Goal: Check status: Check status

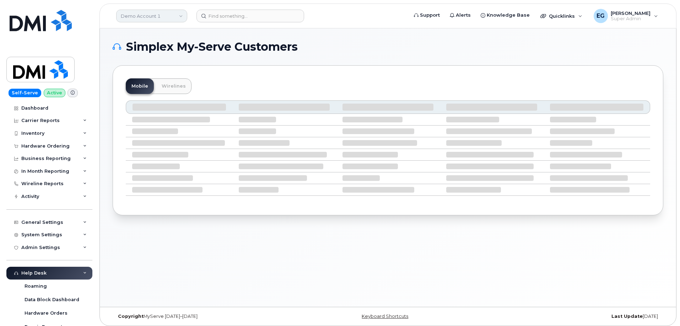
click at [147, 16] on link "Demo Account 1" at bounding box center [151, 16] width 71 height 13
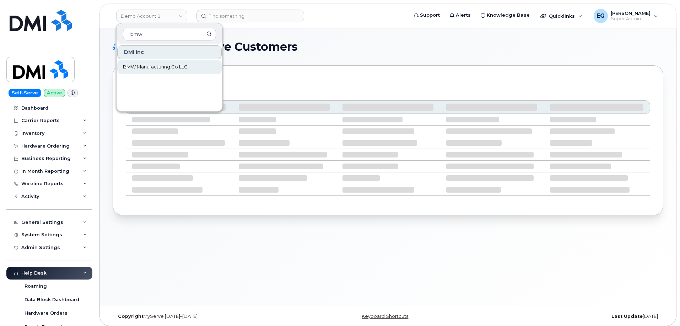
type input "bmw"
click at [148, 65] on span "BMW Manufacturing Co LLC" at bounding box center [155, 67] width 65 height 7
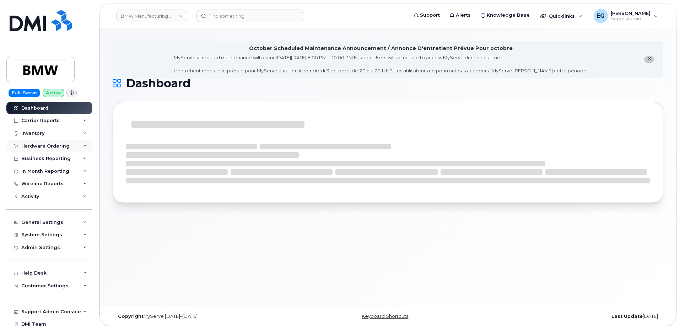
click at [46, 147] on div "Hardware Ordering" at bounding box center [45, 146] width 48 height 6
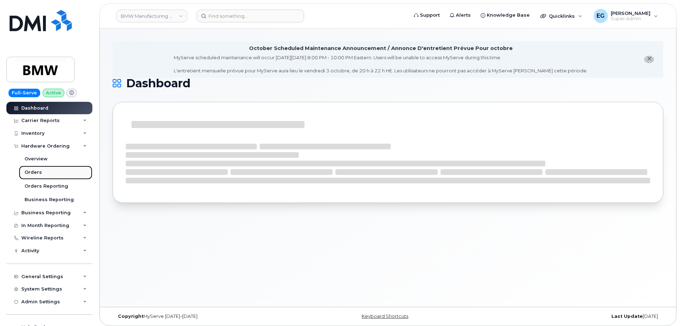
click at [38, 171] on div "Orders" at bounding box center [33, 172] width 17 height 6
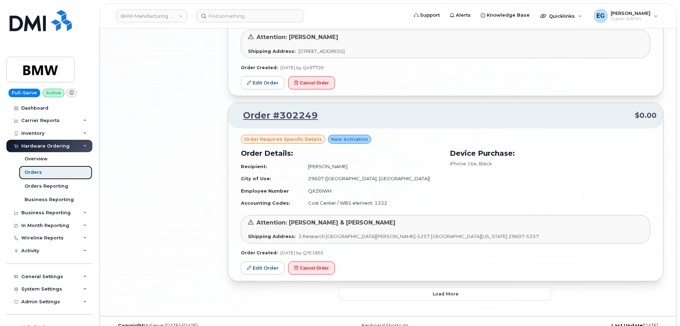
scroll to position [1362, 0]
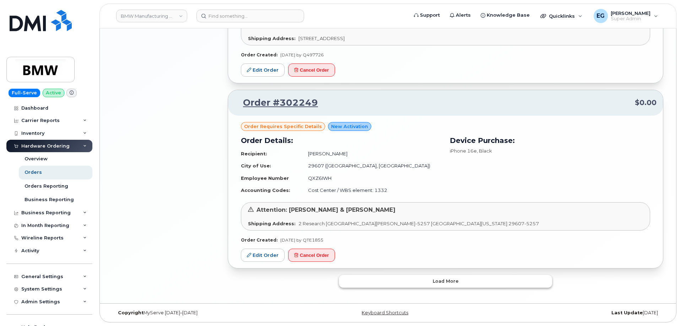
click at [466, 281] on button "Load more" at bounding box center [445, 281] width 213 height 13
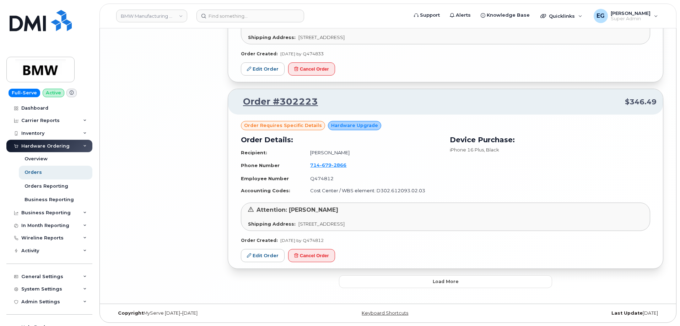
scroll to position [2901, 0]
click at [424, 283] on button "Load more" at bounding box center [445, 281] width 213 height 13
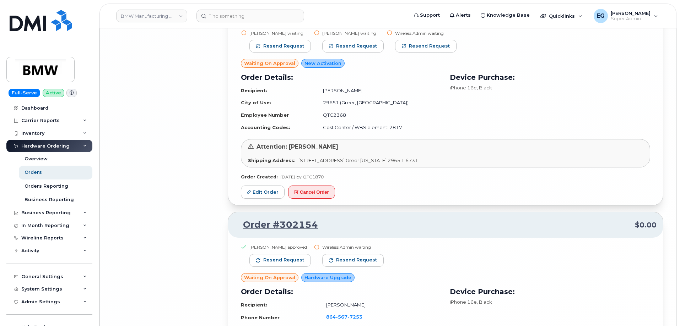
scroll to position [4594, 0]
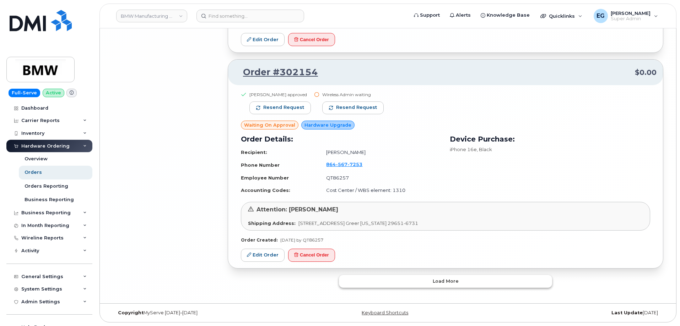
click at [417, 285] on button "Load more" at bounding box center [445, 281] width 213 height 13
